Goal: Task Accomplishment & Management: Use online tool/utility

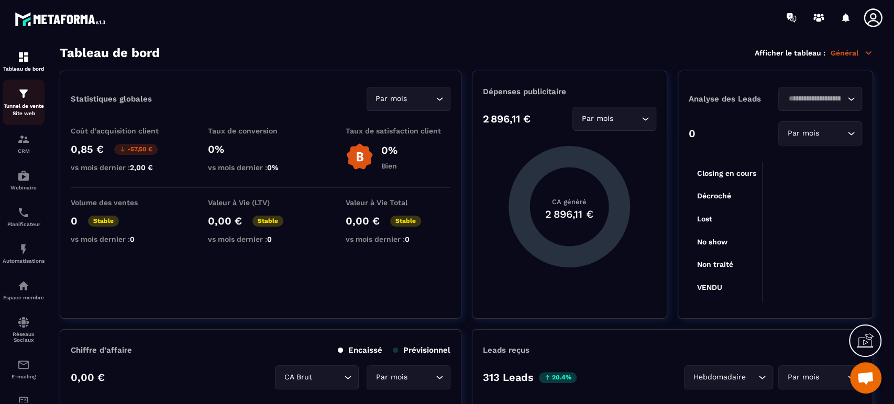
click at [23, 95] on img at bounding box center [23, 93] width 13 height 13
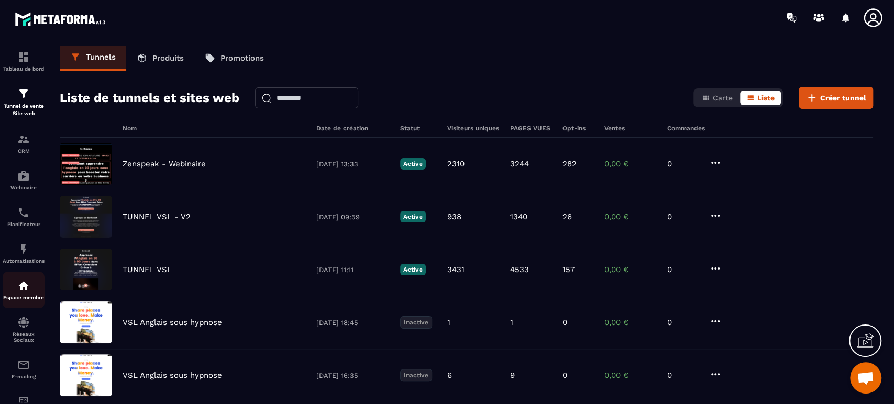
click at [13, 285] on div "Espace membre" at bounding box center [24, 290] width 42 height 21
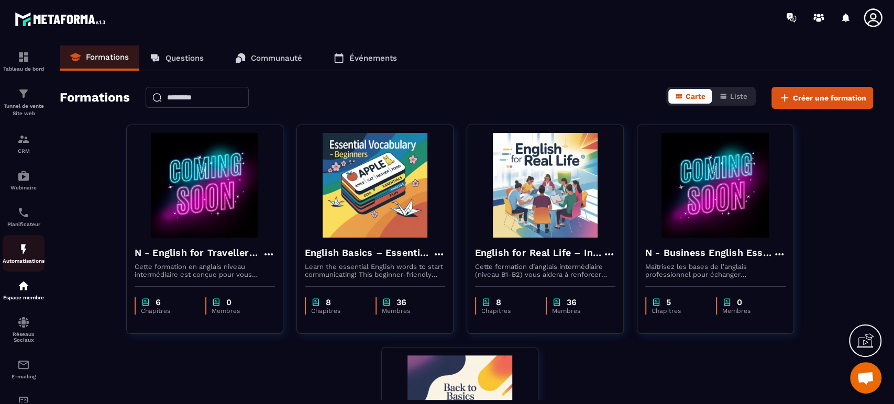
click at [20, 248] on img at bounding box center [23, 249] width 13 height 13
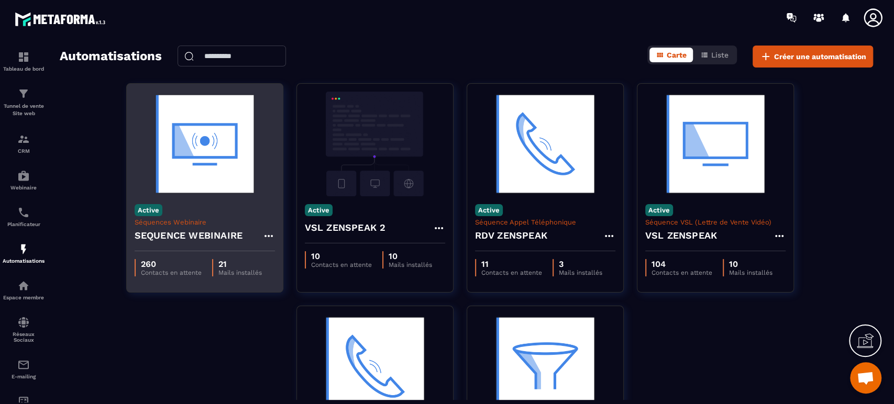
click at [186, 209] on div "Active Séquences Webinaire SEQUENCE WEBINAIRE" at bounding box center [205, 223] width 156 height 55
click at [222, 158] on img at bounding box center [205, 144] width 140 height 105
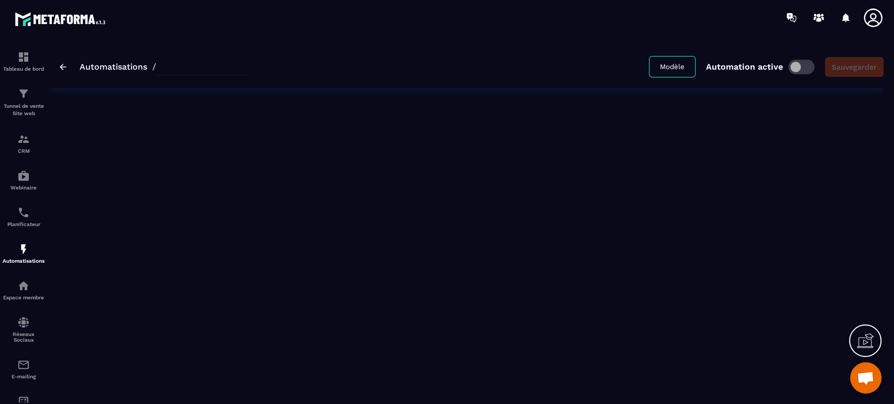
type input "**********"
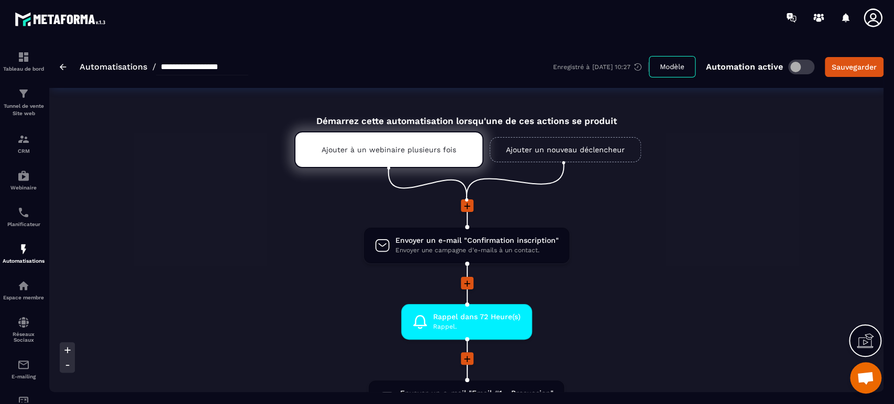
click at [661, 300] on li at bounding box center [466, 290] width 834 height 27
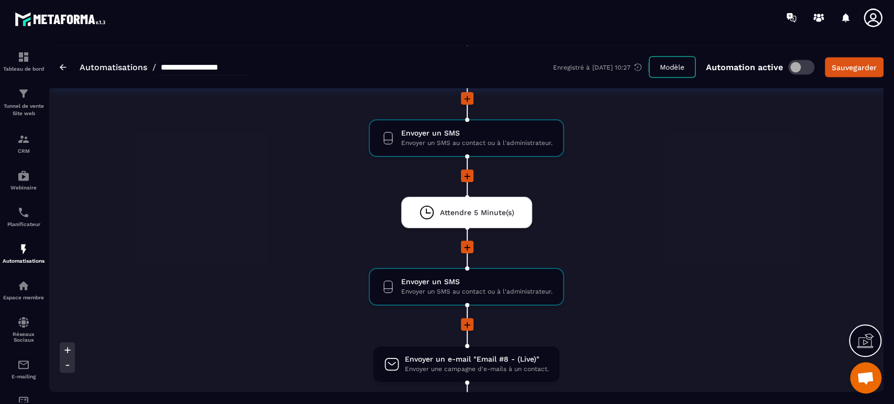
scroll to position [1350, 0]
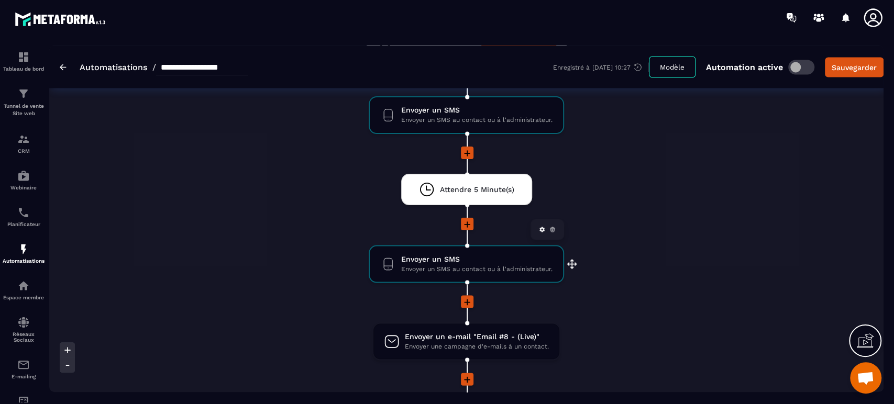
click at [551, 226] on icon at bounding box center [552, 229] width 6 height 6
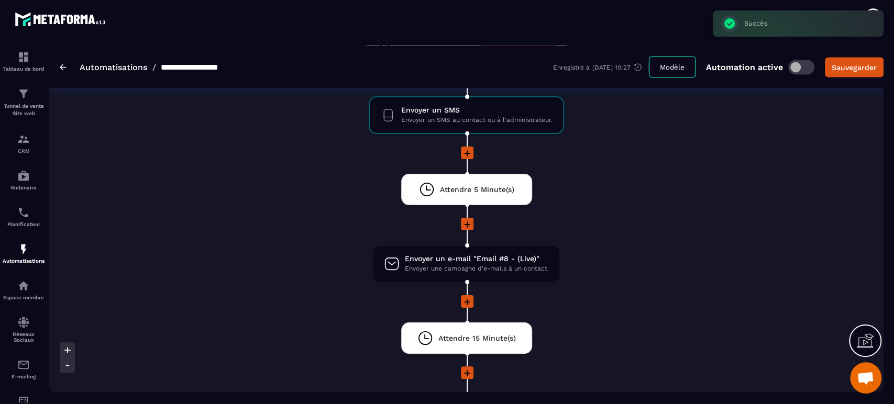
click at [640, 291] on li "Envoyer un e-mail "Email #8 - (Live)" Envoyer une campagne d'e-mails à un conta…" at bounding box center [466, 270] width 834 height 50
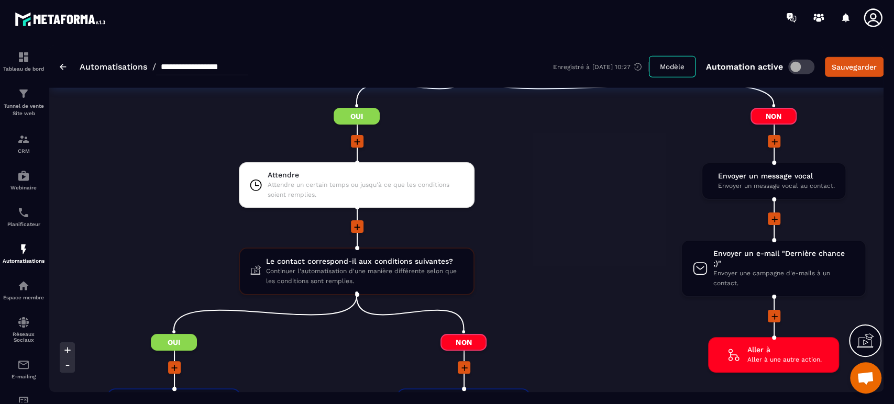
scroll to position [1745, 0]
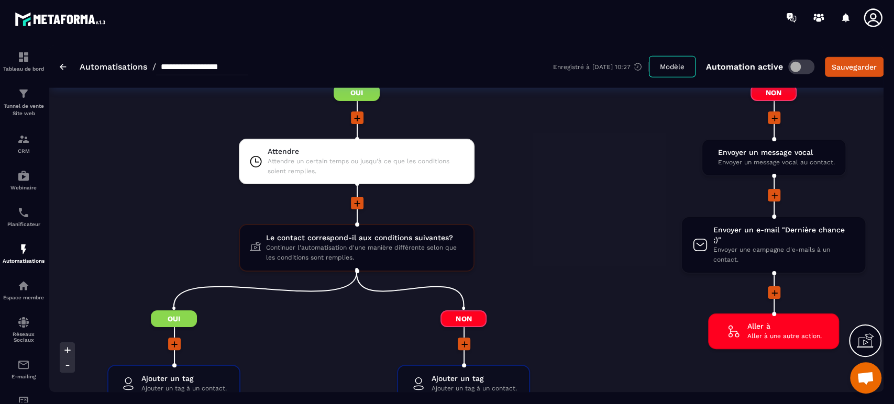
click at [143, 208] on div at bounding box center [357, 204] width 580 height 14
click at [813, 17] on icon at bounding box center [818, 17] width 17 height 17
click at [502, 217] on li at bounding box center [357, 210] width 580 height 27
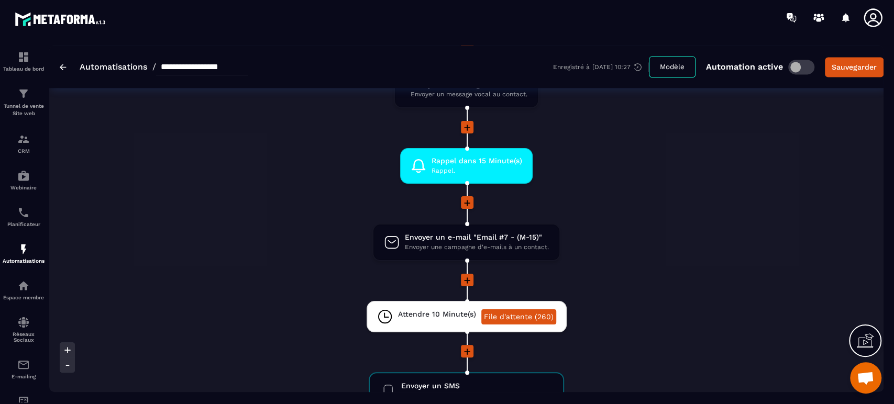
scroll to position [1070, 0]
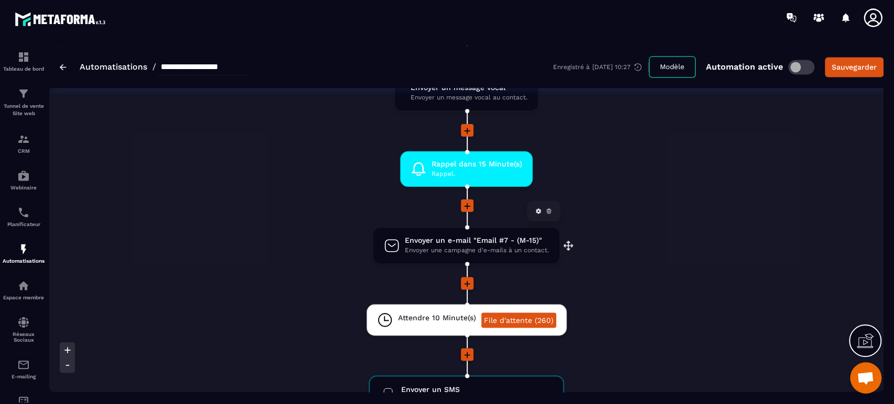
click at [474, 246] on span "Envoyer une campagne d'e-mails à un contact." at bounding box center [477, 251] width 144 height 10
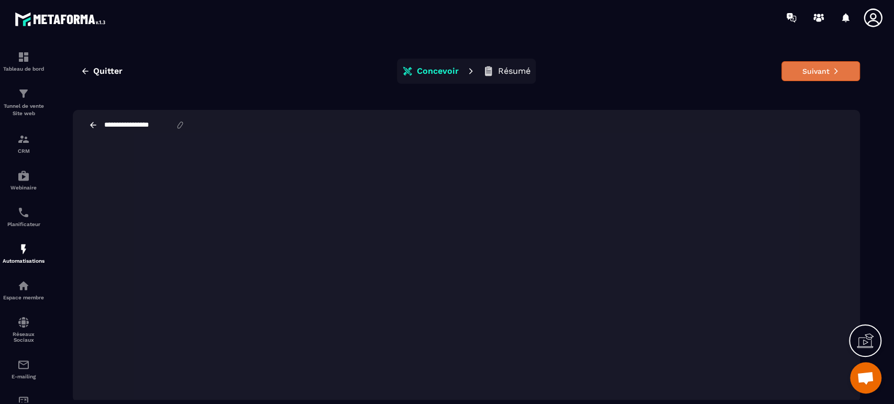
click at [825, 64] on button "Suivant" at bounding box center [820, 71] width 79 height 20
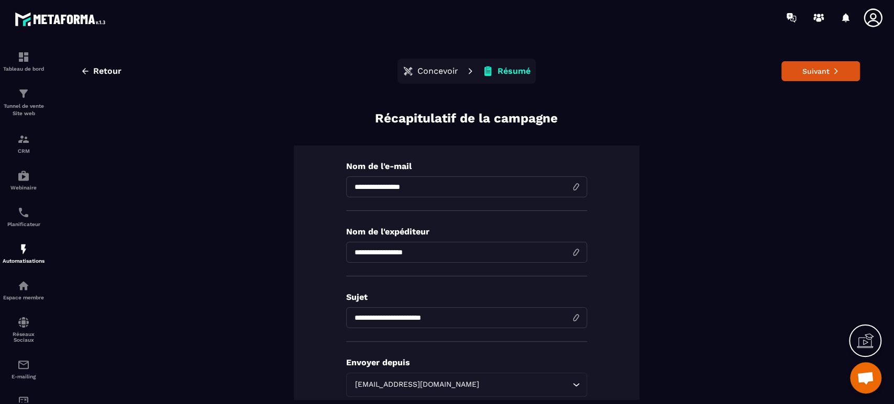
click at [825, 64] on button "Suivant" at bounding box center [820, 71] width 79 height 20
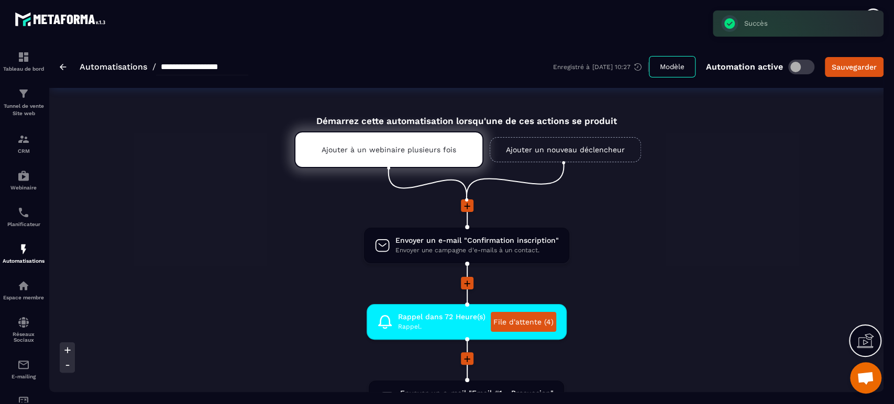
click at [650, 261] on li "Envoyer un e-mail "Confirmation inscription" Envoyer une campagne d'e-mails à u…" at bounding box center [466, 252] width 834 height 50
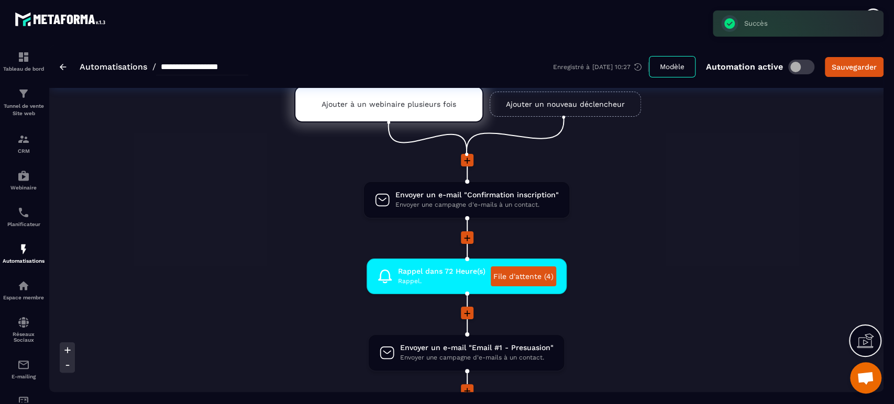
scroll to position [46, 0]
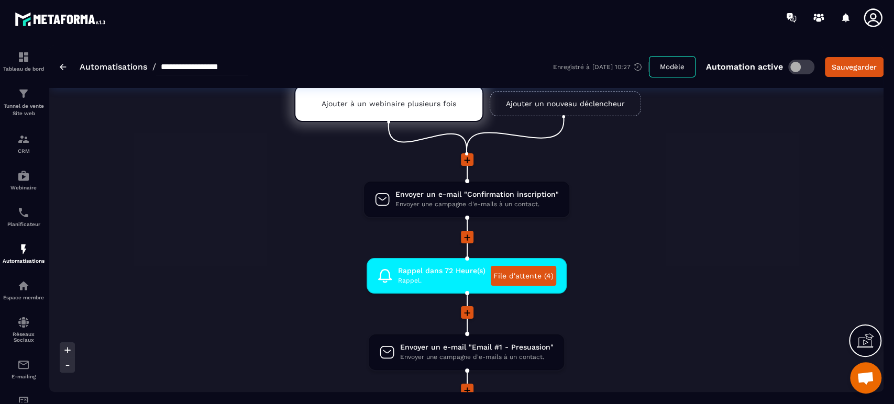
click at [239, 223] on li "Envoyer un e-mail "Confirmation inscription" Envoyer une campagne d'e-mails à u…" at bounding box center [466, 206] width 834 height 50
click at [31, 101] on div "Tunnel de vente Site web" at bounding box center [24, 102] width 42 height 30
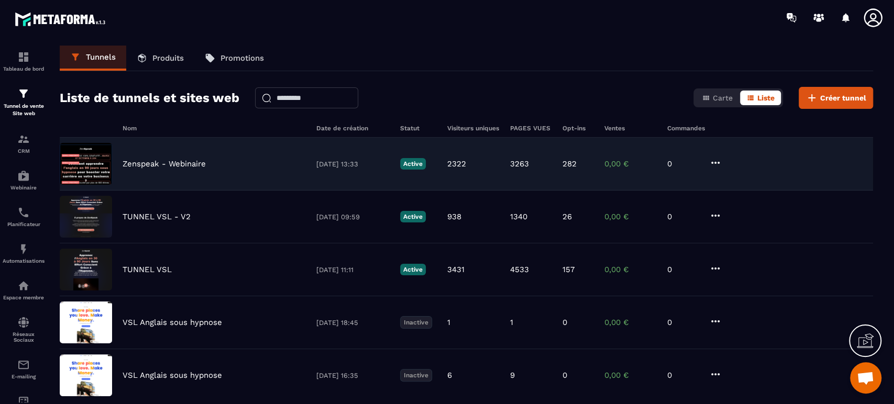
click at [182, 169] on div "Zenspeak - Webinaire [DATE] 13:33 Active 2322 3263 282 0,00 € 0" at bounding box center [466, 164] width 813 height 53
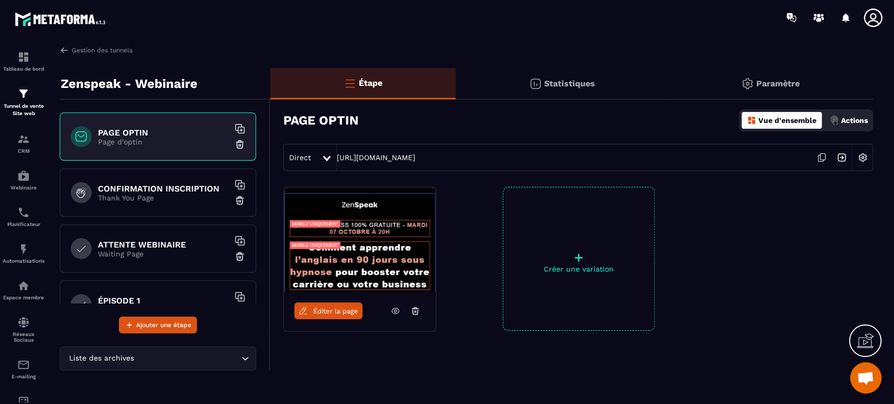
click at [328, 317] on link "Éditer la page" at bounding box center [328, 311] width 68 height 17
